Goal: Obtain resource: Download file/media

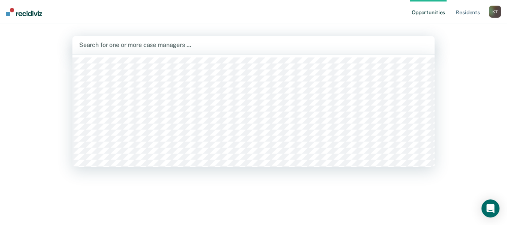
click at [110, 45] on div at bounding box center [253, 45] width 349 height 9
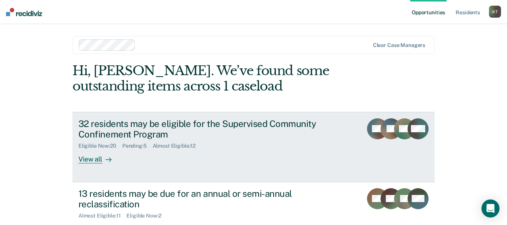
click at [83, 158] on div "View all" at bounding box center [99, 156] width 42 height 15
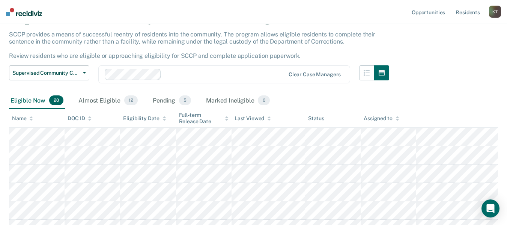
scroll to position [29, 0]
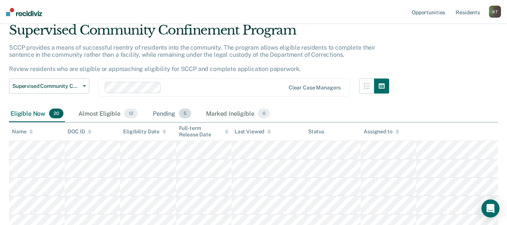
click at [159, 115] on div "Pending 5" at bounding box center [171, 114] width 41 height 17
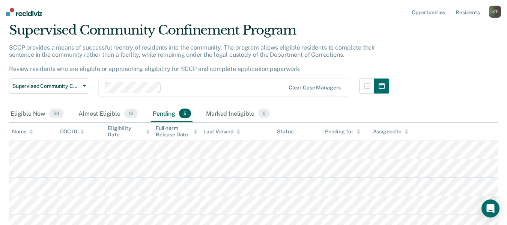
scroll to position [67, 0]
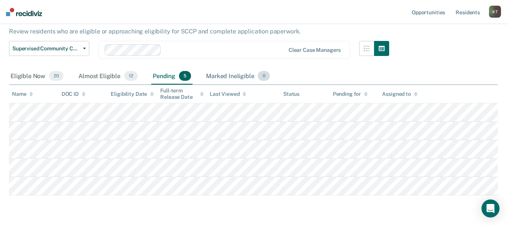
click at [222, 77] on div "Marked Ineligible 0" at bounding box center [238, 76] width 67 height 17
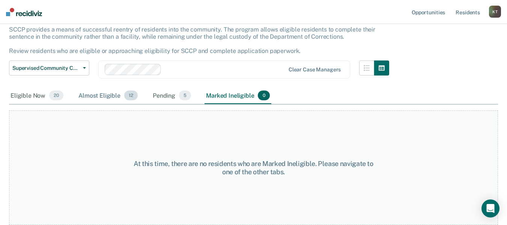
click at [101, 98] on div "Almost Eligible 12" at bounding box center [108, 95] width 62 height 17
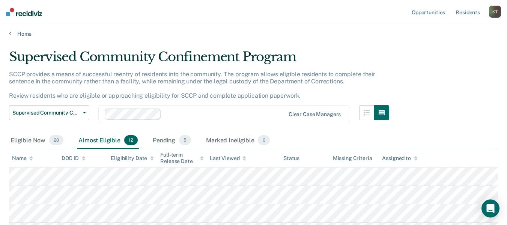
scroll to position [0, 0]
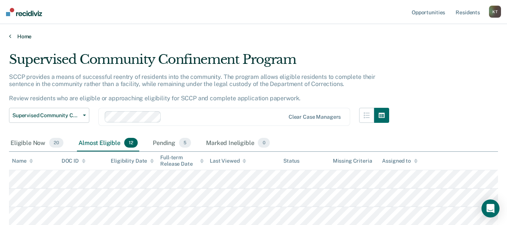
click at [9, 35] on div "Home" at bounding box center [253, 32] width 507 height 16
click at [26, 35] on link "Home" at bounding box center [253, 36] width 489 height 7
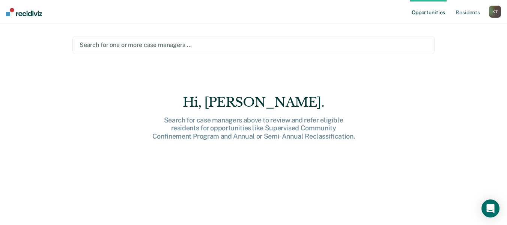
click at [98, 45] on div at bounding box center [254, 45] width 348 height 9
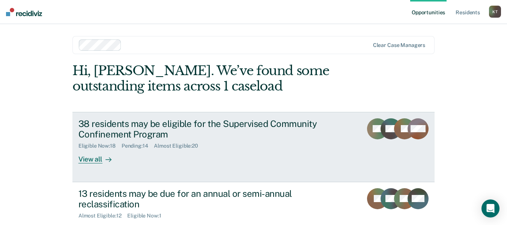
click at [87, 160] on div "View all" at bounding box center [99, 156] width 42 height 15
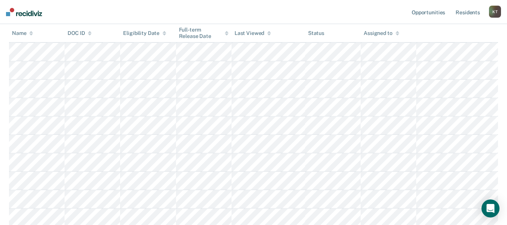
scroll to position [188, 0]
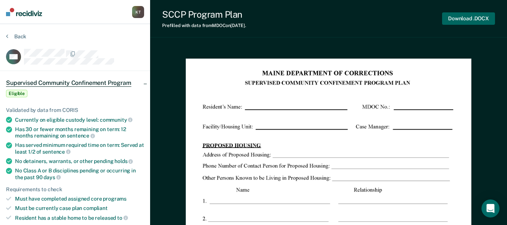
click at [458, 18] on button "Download .DOCX" at bounding box center [468, 18] width 53 height 12
